Goal: Task Accomplishment & Management: Manage account settings

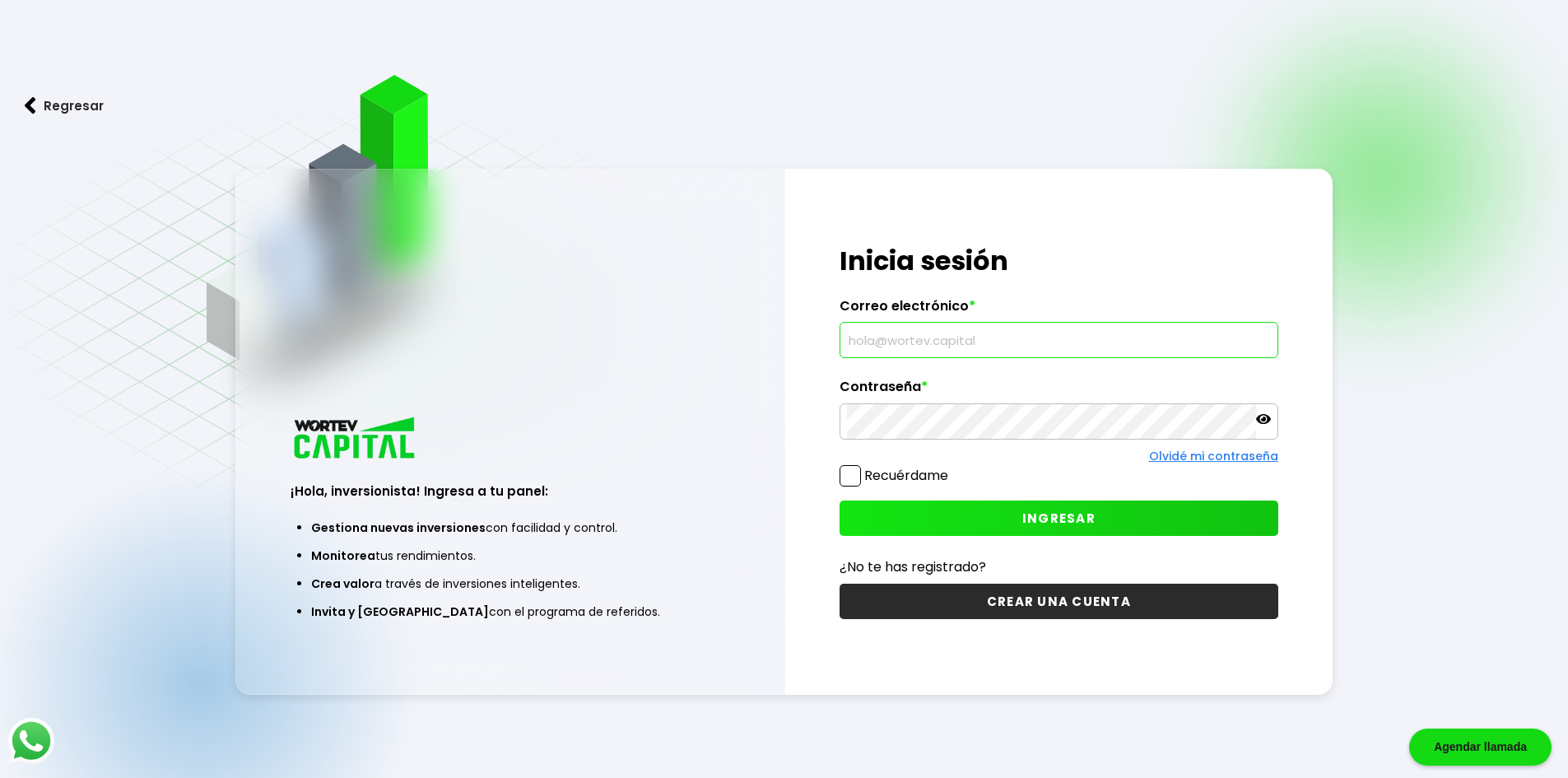
click at [1047, 337] on input "text" at bounding box center [1058, 339] width 424 height 35
type input "[EMAIL_ADDRESS][DOMAIN_NAME]"
click at [1058, 523] on span "INGRESAR" at bounding box center [1059, 518] width 73 height 17
click at [49, 99] on button "Regresar" at bounding box center [64, 106] width 128 height 44
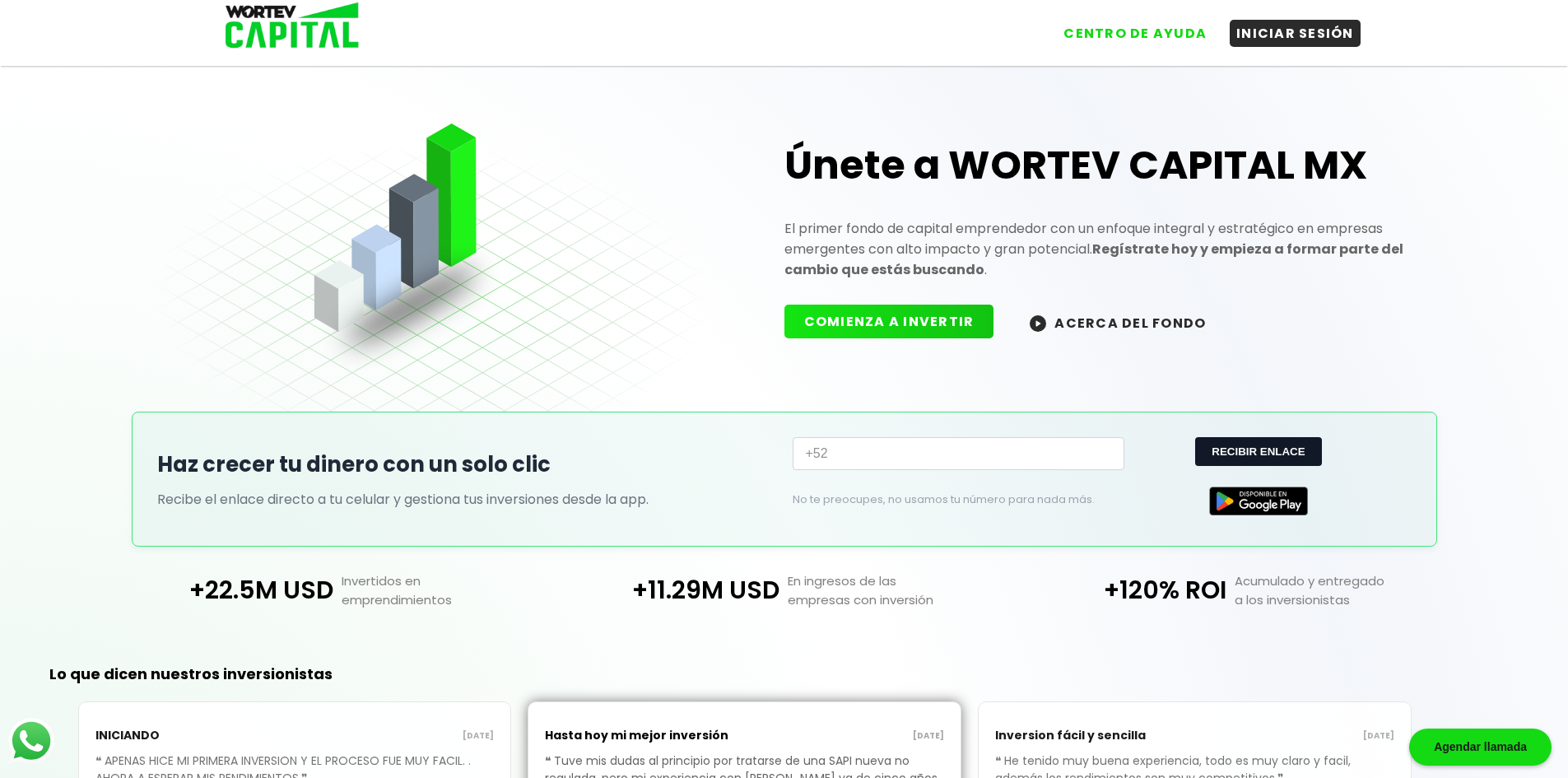
click at [1511, 254] on div "Únete a WORTEV CAPITAL MX El primer fondo de capital emprendedor con un enfoque…" at bounding box center [784, 502] width 1568 height 922
click at [625, 277] on div "Únete a WORTEV CAPITAL MX El primer fondo de capital emprendedor con un enfoque…" at bounding box center [784, 226] width 1255 height 370
